Goal: Information Seeking & Learning: Find specific fact

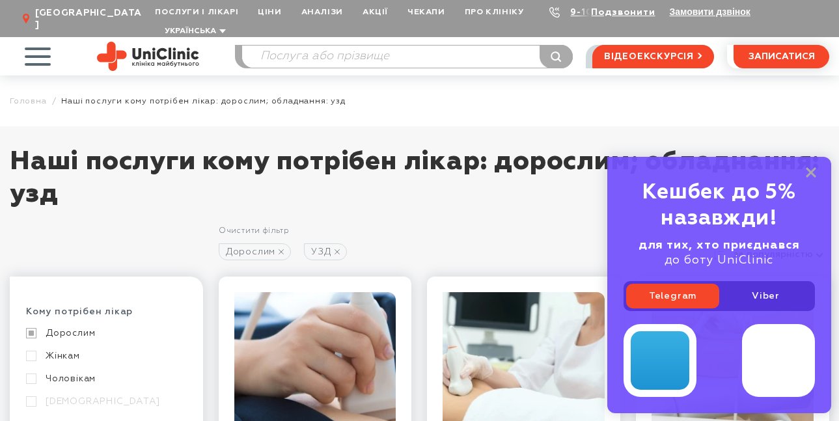
click at [81, 350] on link "Жінкам" at bounding box center [105, 356] width 158 height 12
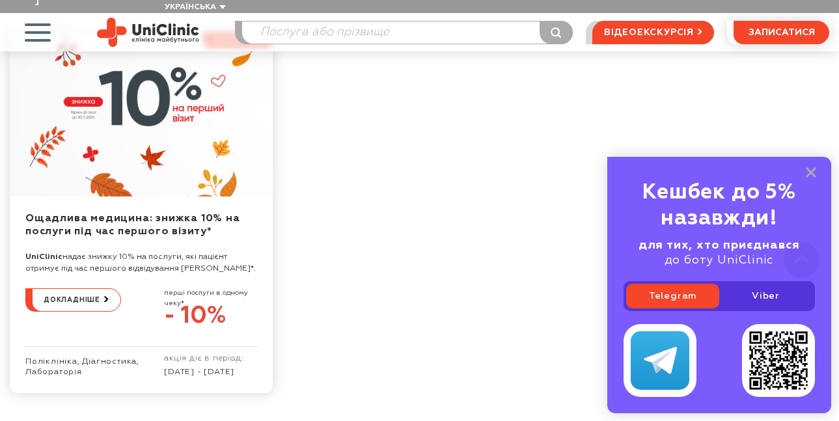
scroll to position [1962, 0]
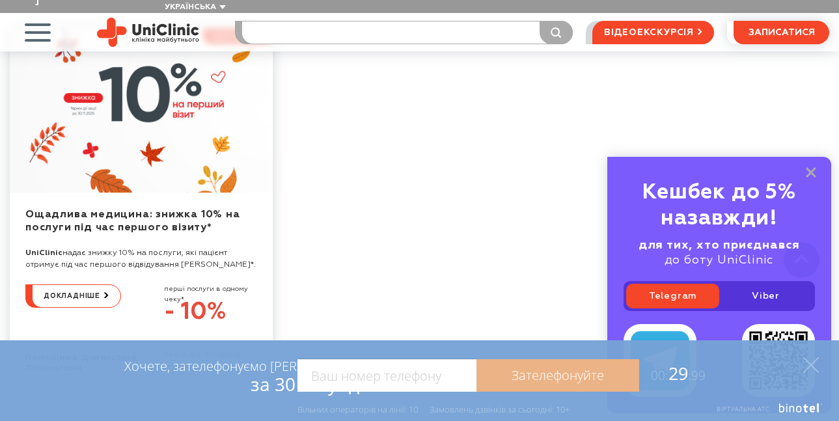
click at [260, 21] on input "search" at bounding box center [407, 32] width 330 height 22
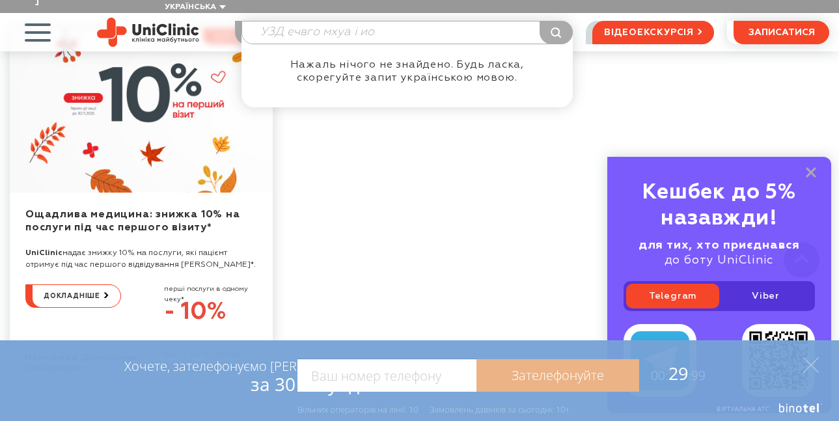
click at [288, 21] on input "УЗД ечвго мхуа і ио" at bounding box center [407, 32] width 330 height 22
click at [337, 21] on input "УЗД сечвго мхуа і ио" at bounding box center [407, 32] width 330 height 22
click at [350, 21] on input "УЗД сечвго міхуа і ио" at bounding box center [407, 32] width 330 height 22
click at [391, 21] on input "УЗД сечвго міхура і ио" at bounding box center [407, 32] width 330 height 22
click at [400, 21] on input "УЗД сечвго міхура і ио" at bounding box center [407, 32] width 330 height 22
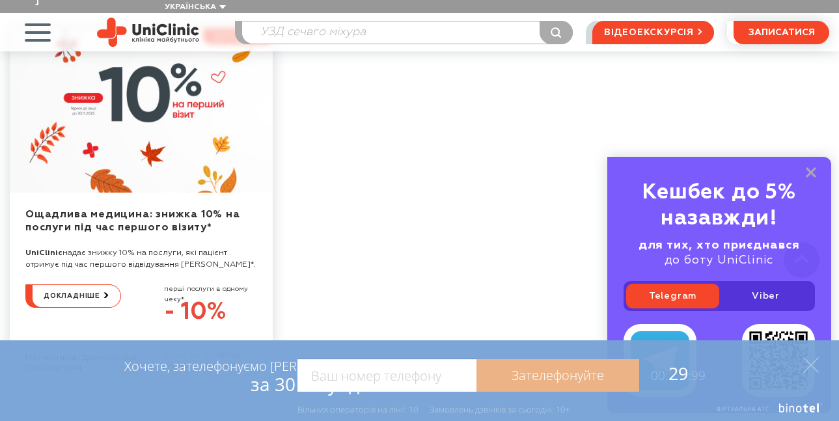
type input "УЗД сечвго міхура"
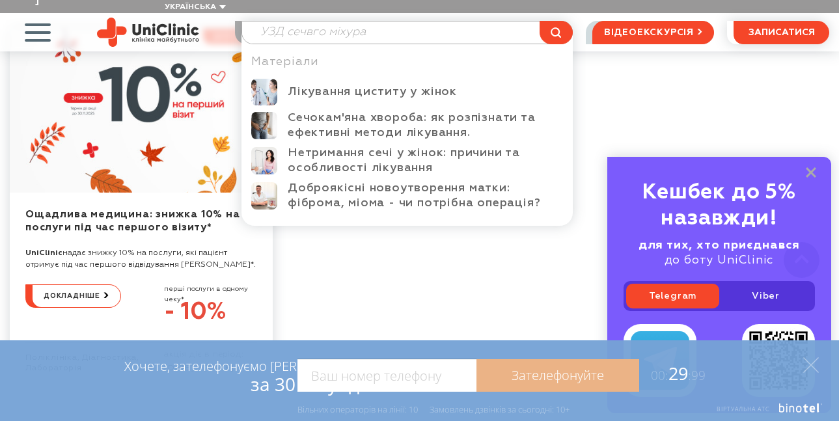
click at [550, 21] on button "submit" at bounding box center [556, 32] width 33 height 23
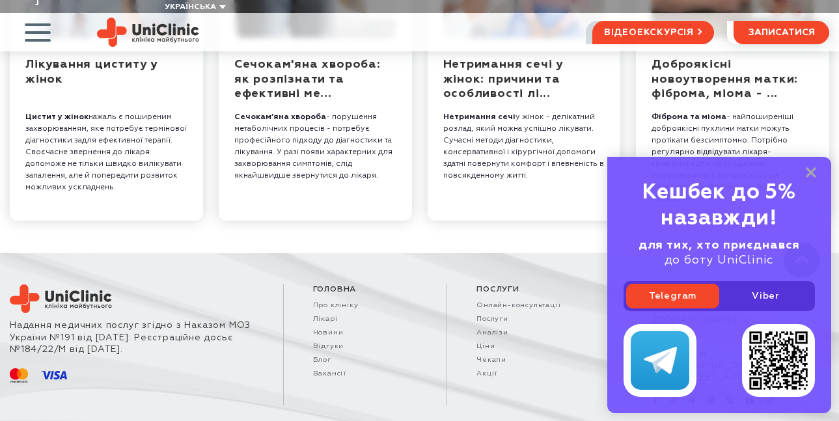
scroll to position [425, 0]
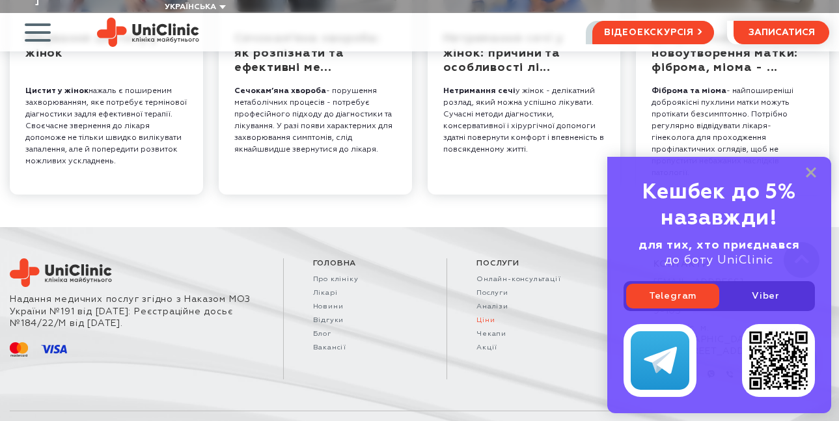
click at [487, 317] on link "Ціни" at bounding box center [529, 321] width 105 height 8
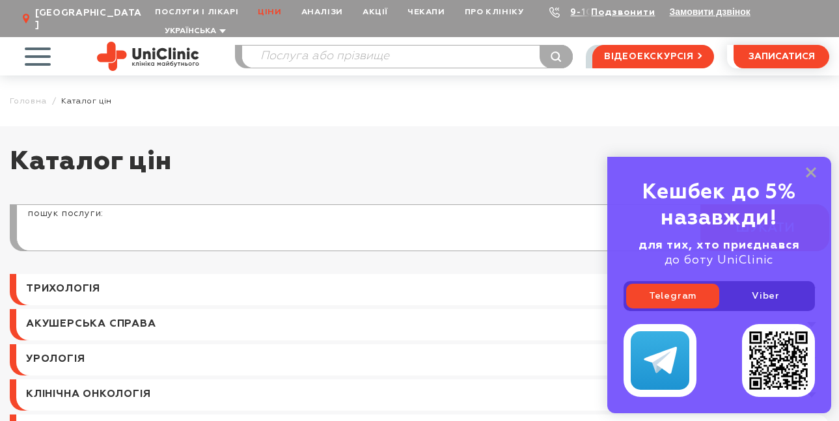
click at [38, 221] on input "search" at bounding box center [423, 234] width 812 height 31
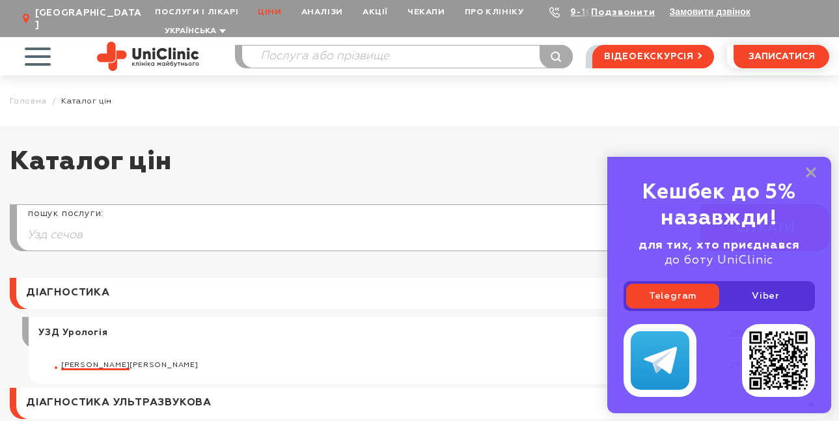
click at [83, 221] on input "Узд сечов" at bounding box center [423, 234] width 812 height 31
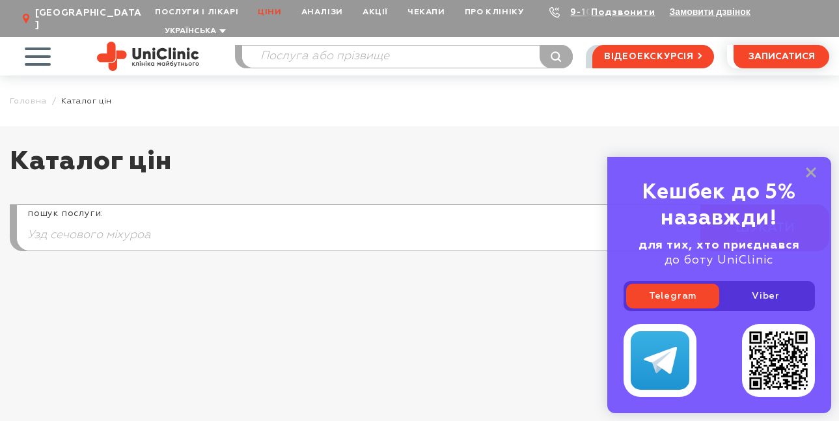
click at [145, 221] on input "Узд сечового міхуроа" at bounding box center [423, 234] width 812 height 31
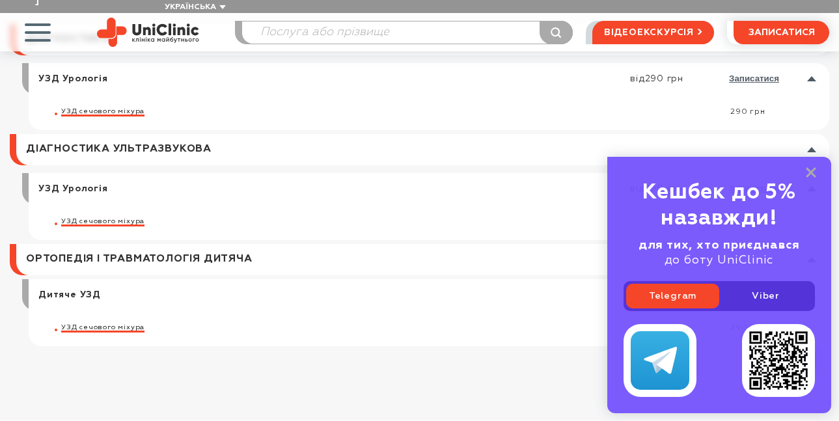
scroll to position [266, 0]
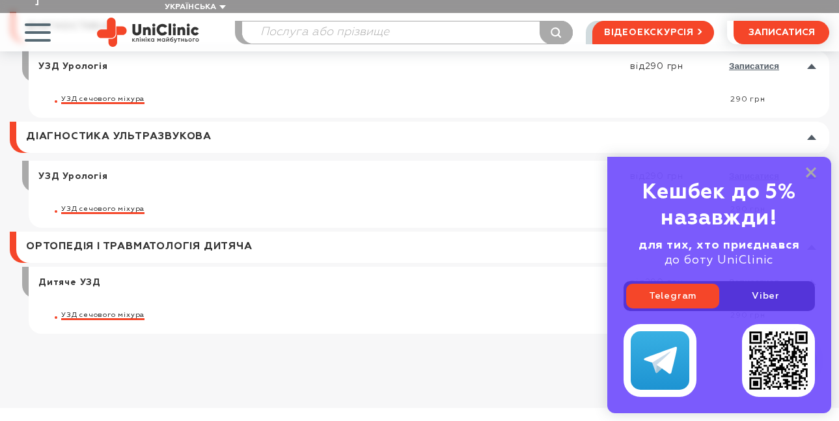
type input "Узд сечового міхура"
click at [105, 206] on span "УЗД сечового міхура" at bounding box center [102, 209] width 83 height 7
click at [811, 167] on div "Кешбек до 5% назавжди! для тих, хто приєднався до боту UniClinic Telegram Viber" at bounding box center [720, 285] width 224 height 257
click at [810, 165] on div "Кешбек до 5% назавжди! для тих, хто приєднався до боту UniClinic Telegram Viber" at bounding box center [720, 285] width 224 height 257
click at [591, 247] on link at bounding box center [422, 247] width 813 height 31
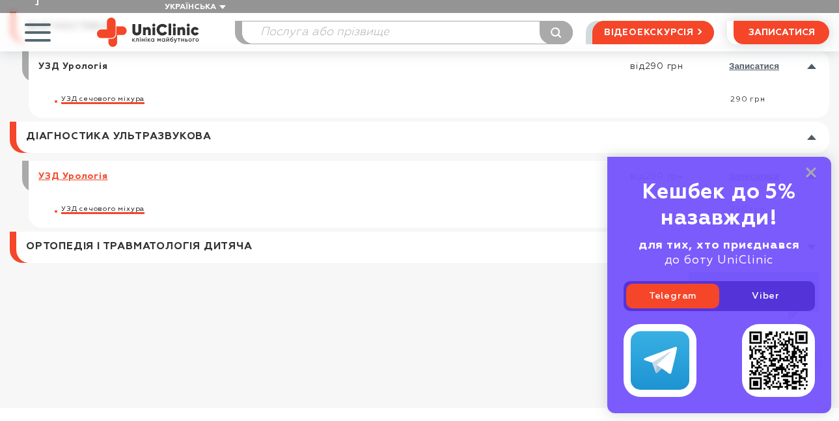
click at [87, 171] on link "УЗД Урологія" at bounding box center [73, 177] width 70 height 12
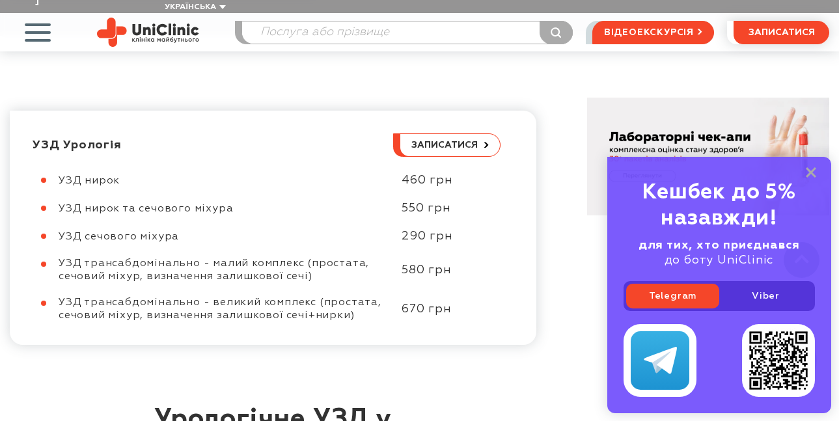
scroll to position [580, 0]
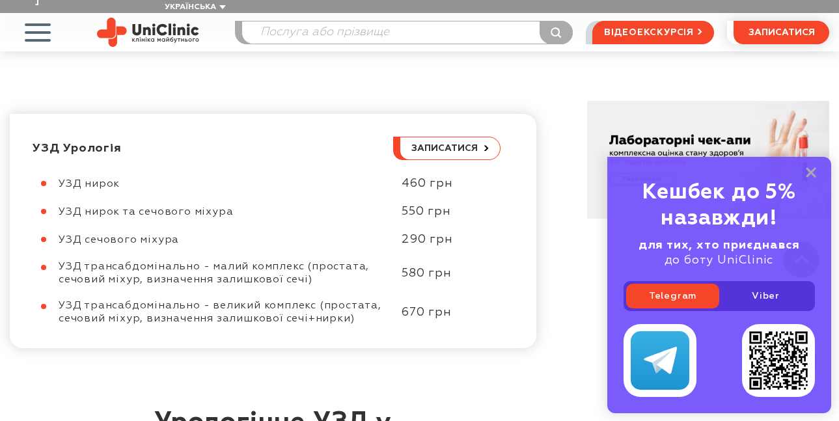
click at [789, 170] on div "Кешбек до 5% назавжди! для тих, хто приєднався до боту UniClinic Telegram Viber" at bounding box center [720, 285] width 224 height 257
